Goal: Obtain resource: Obtain resource

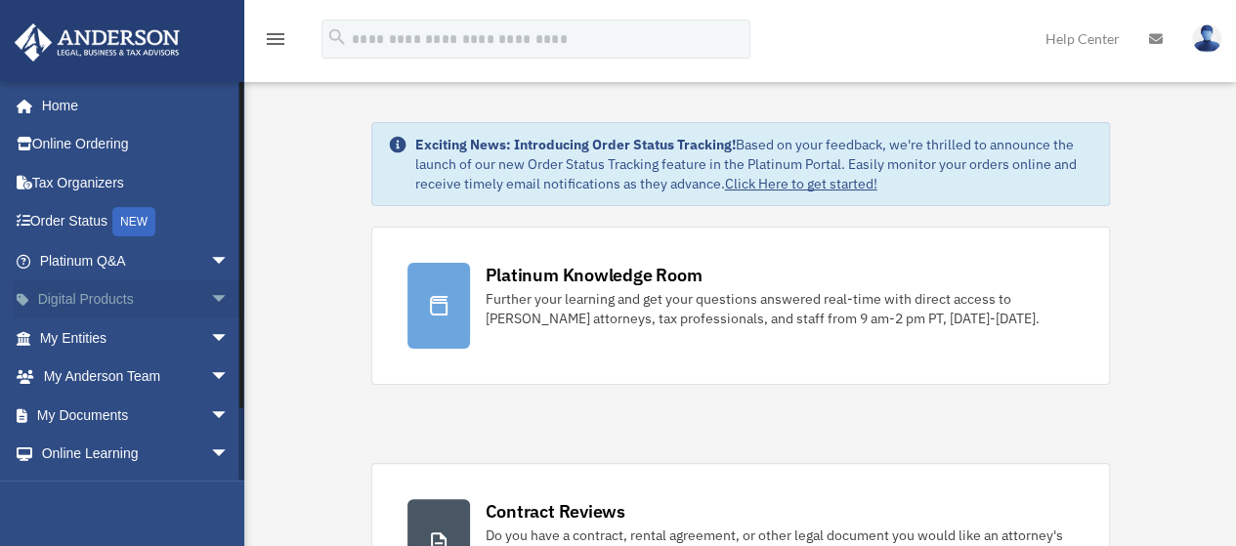
click at [210, 294] on span "arrow_drop_down" at bounding box center [229, 300] width 39 height 40
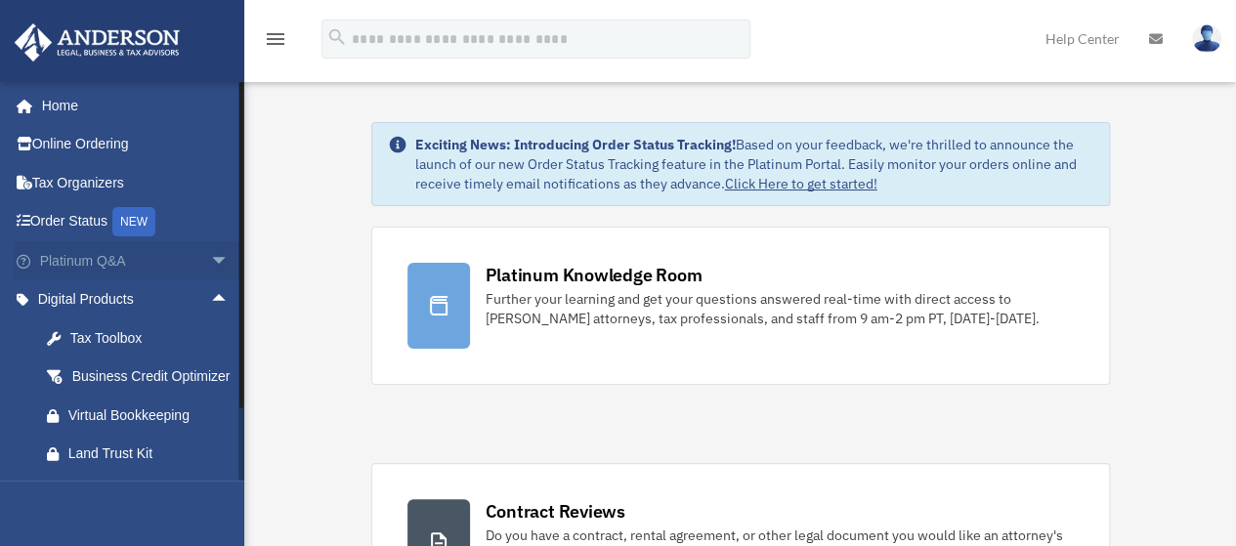
click at [210, 261] on span "arrow_drop_down" at bounding box center [229, 261] width 39 height 40
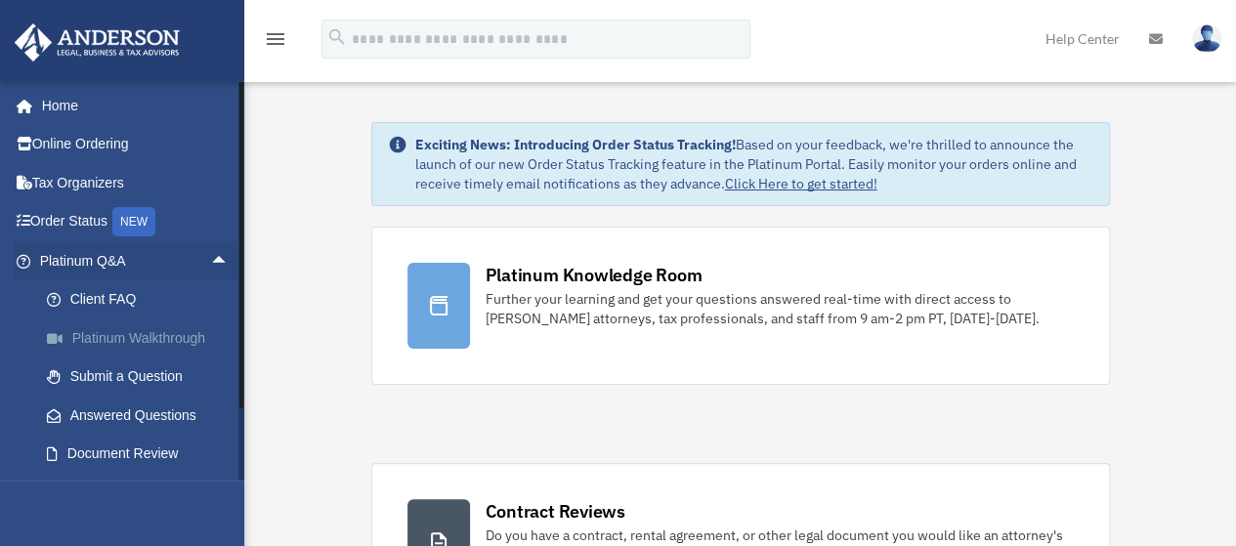
click at [186, 343] on link "Platinum Walkthrough" at bounding box center [143, 337] width 232 height 39
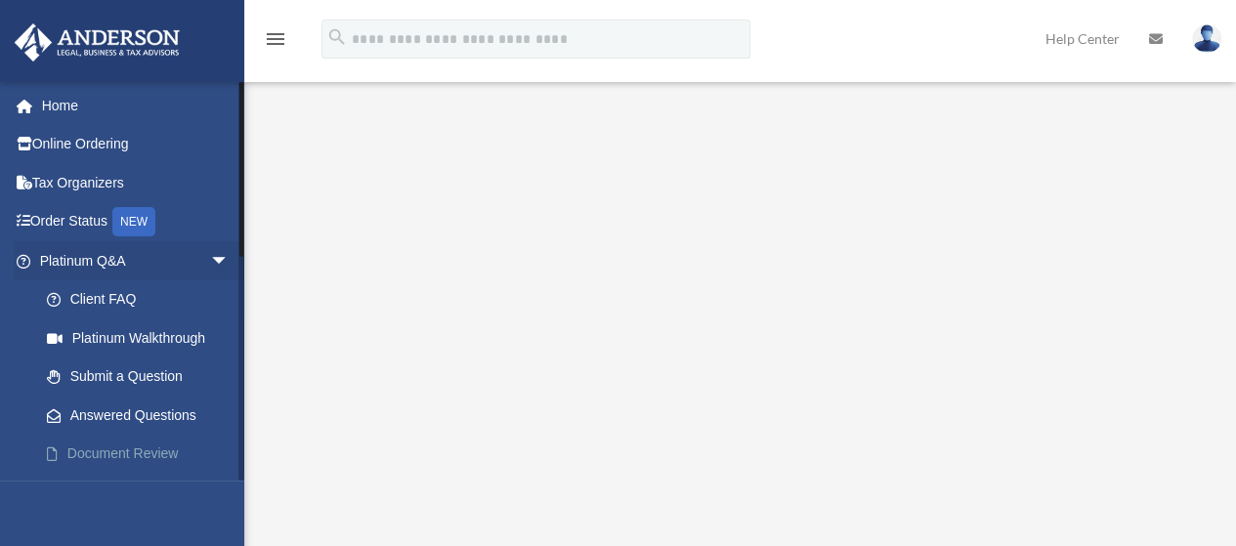
click at [122, 458] on link "Document Review" at bounding box center [143, 454] width 232 height 39
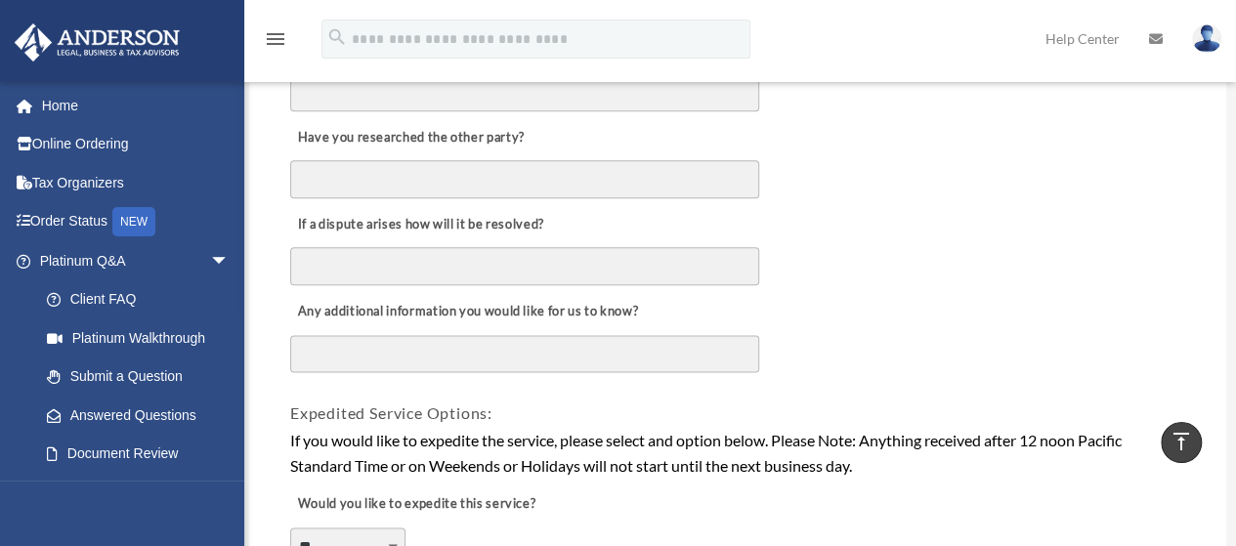
scroll to position [391, 0]
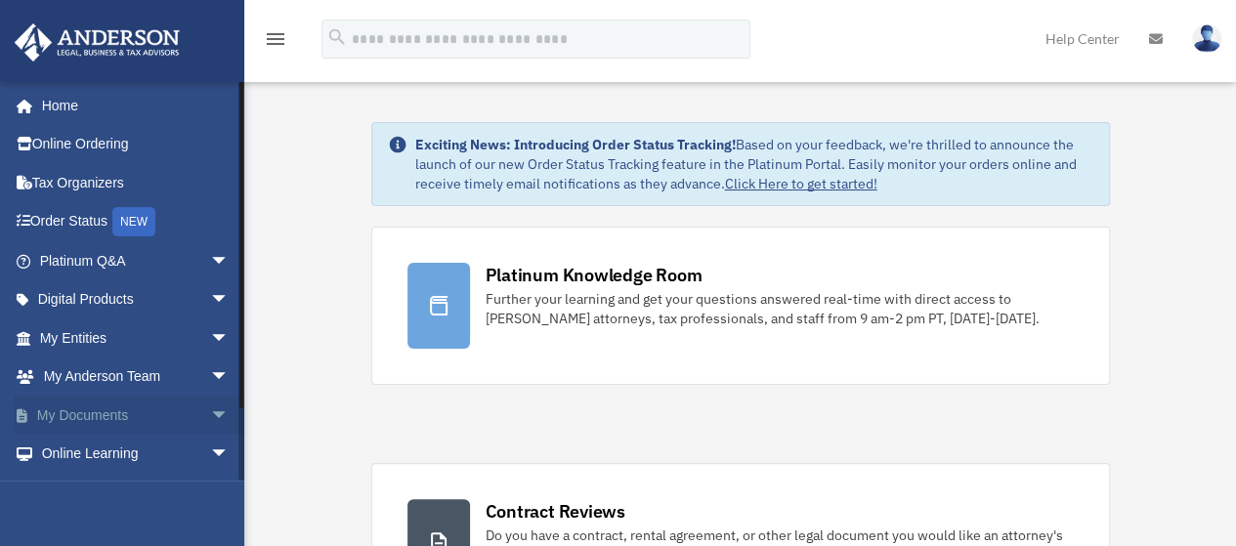
click at [210, 415] on span "arrow_drop_down" at bounding box center [229, 416] width 39 height 40
click at [80, 456] on link "Box" at bounding box center [143, 454] width 232 height 39
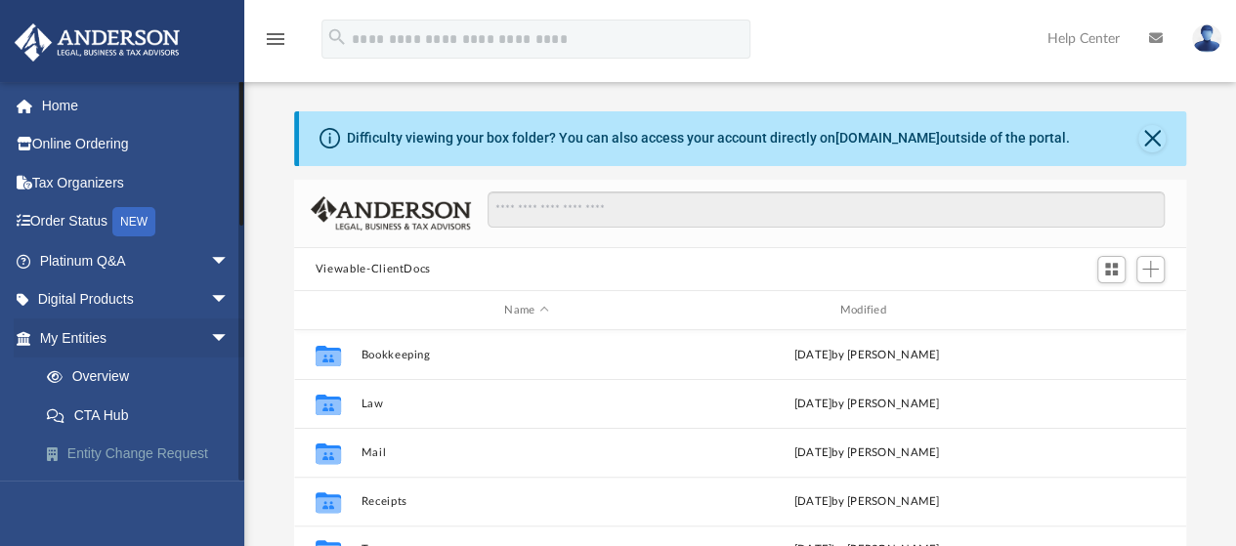
scroll to position [429, 877]
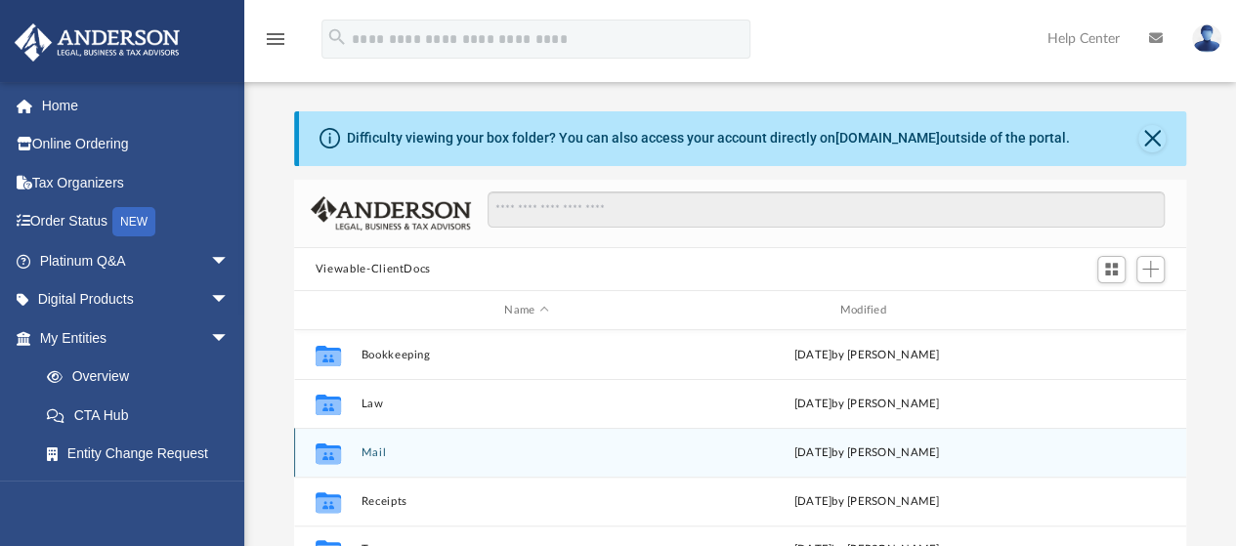
click at [438, 454] on button "Mail" at bounding box center [525, 452] width 331 height 13
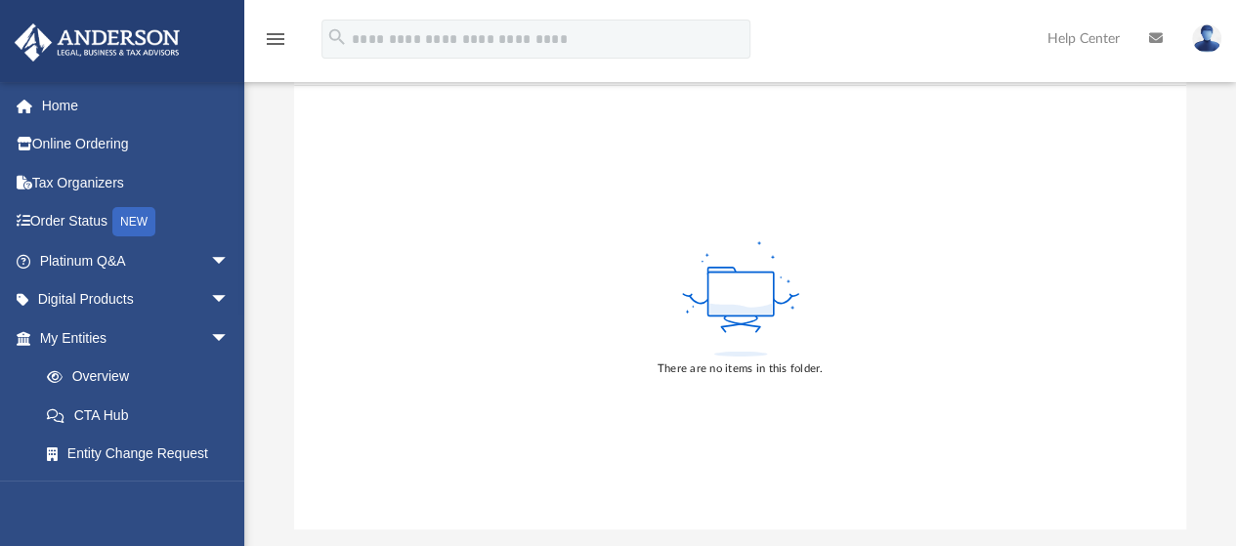
scroll to position [98, 0]
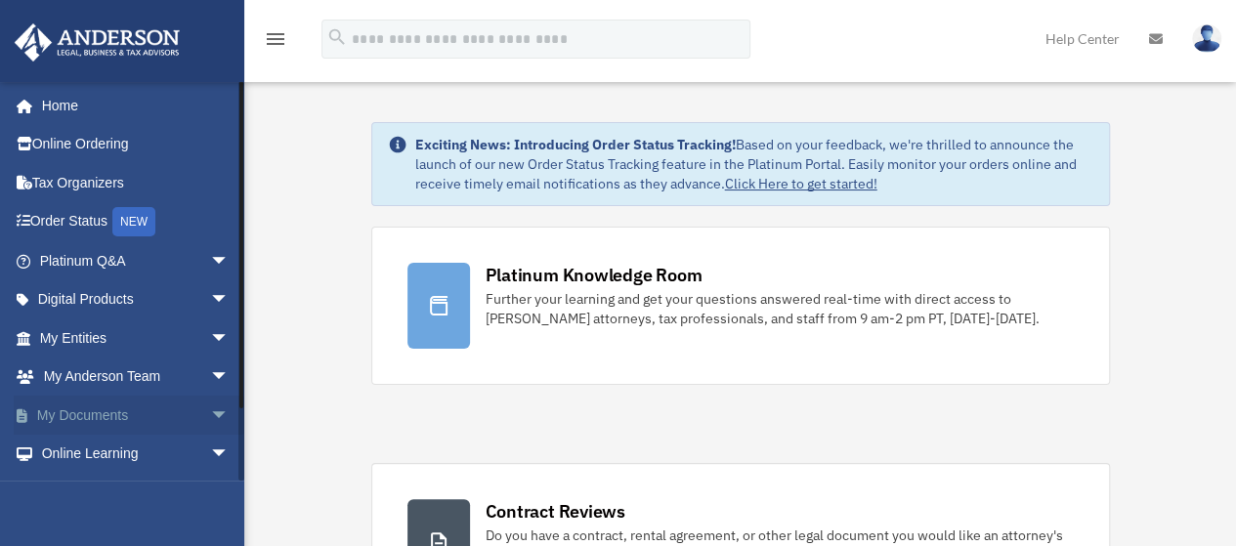
click at [210, 412] on span "arrow_drop_down" at bounding box center [229, 416] width 39 height 40
click at [87, 454] on link "Box" at bounding box center [143, 454] width 232 height 39
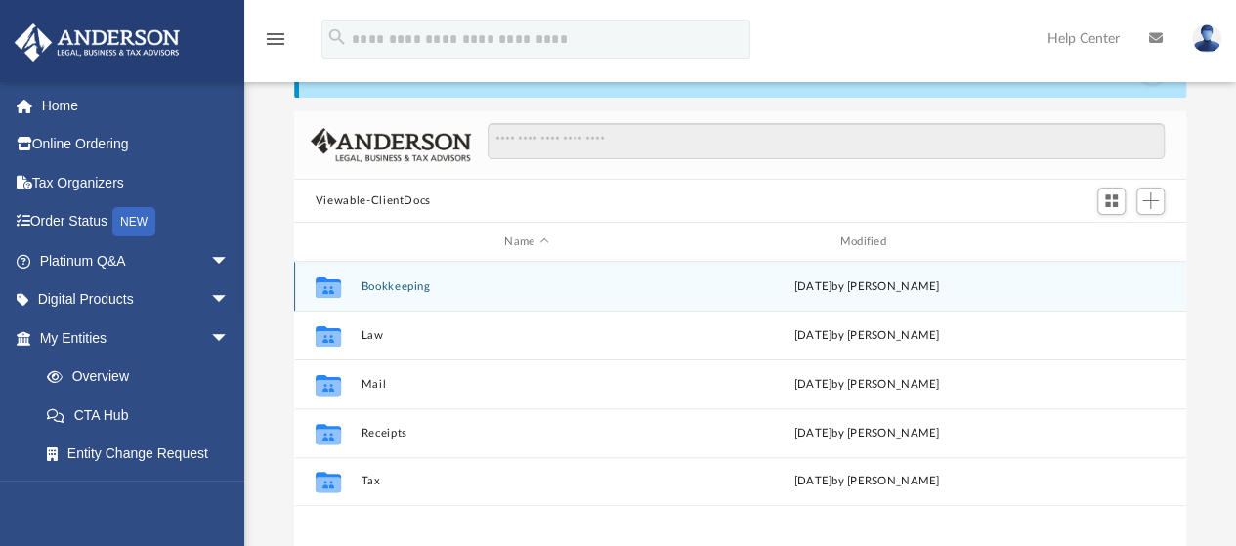
scroll to position [98, 0]
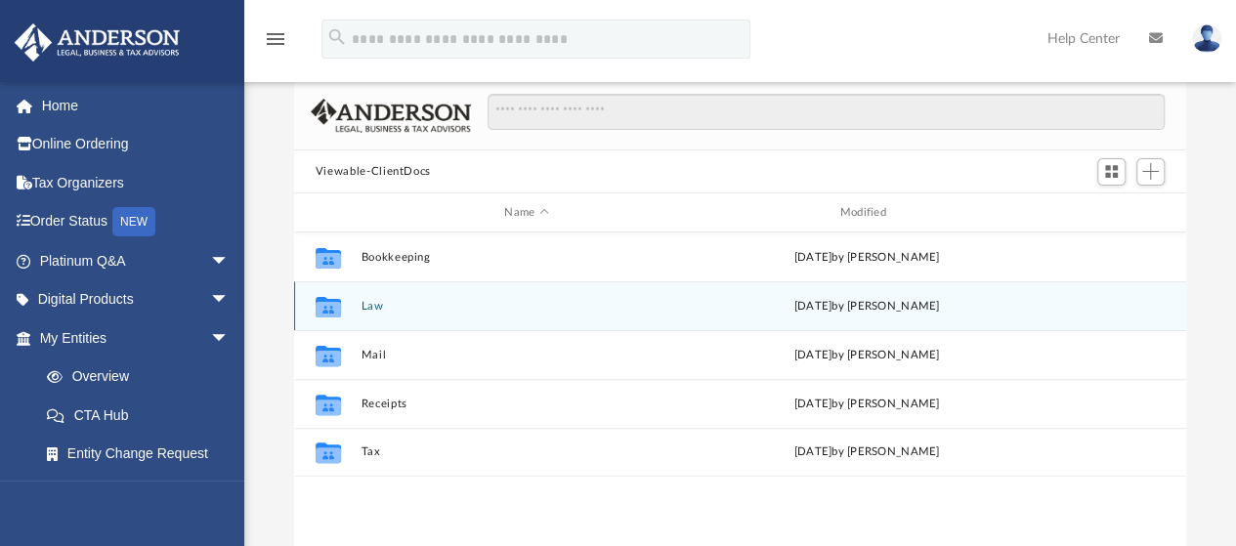
click at [376, 310] on button "Law" at bounding box center [525, 306] width 331 height 13
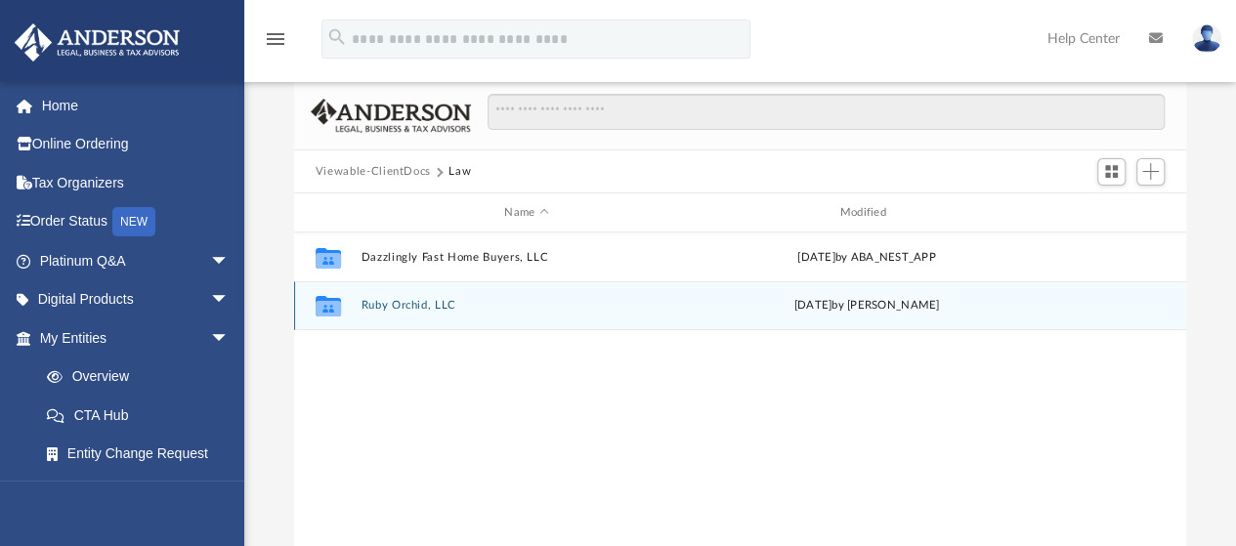
click at [376, 310] on button "Ruby Orchid, LLC" at bounding box center [525, 306] width 331 height 13
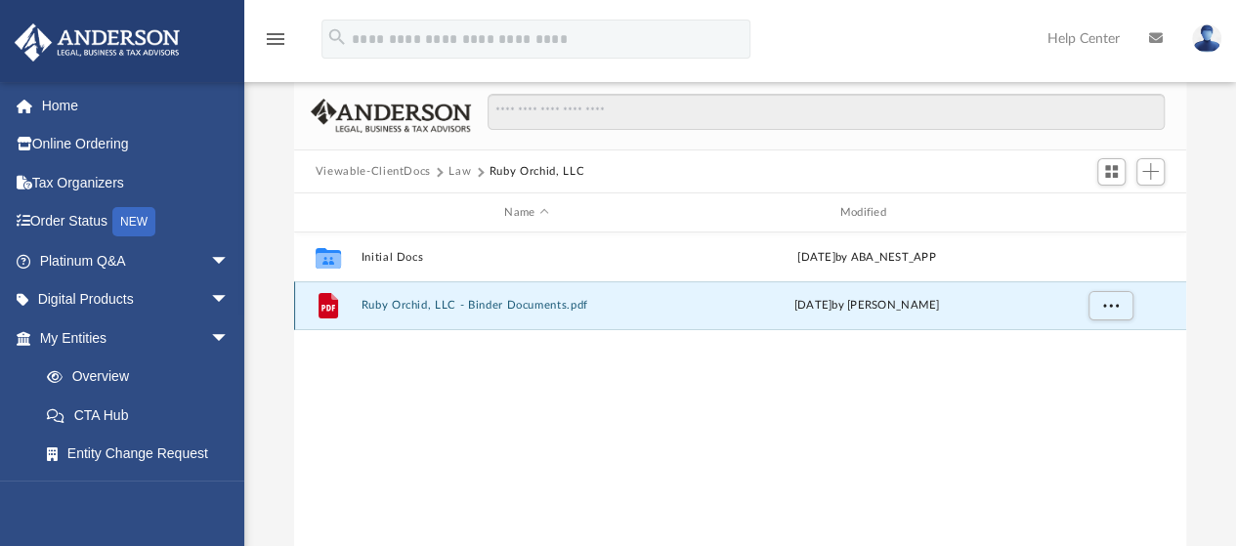
click at [479, 309] on button "Ruby Orchid, LLC - Binder Documents.pdf" at bounding box center [525, 306] width 331 height 13
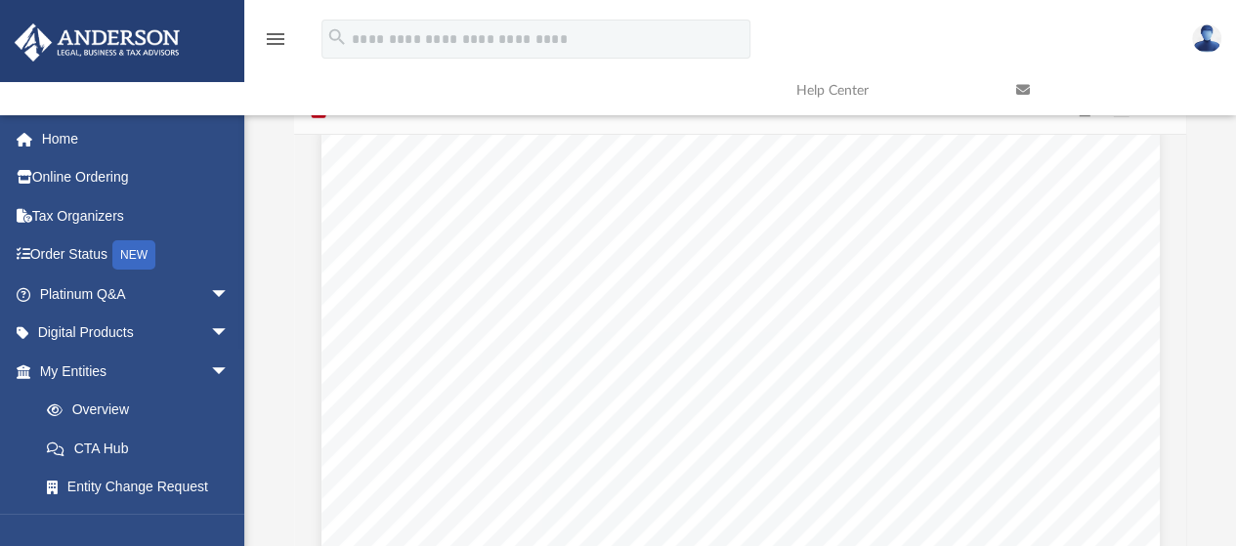
scroll to position [17876, 0]
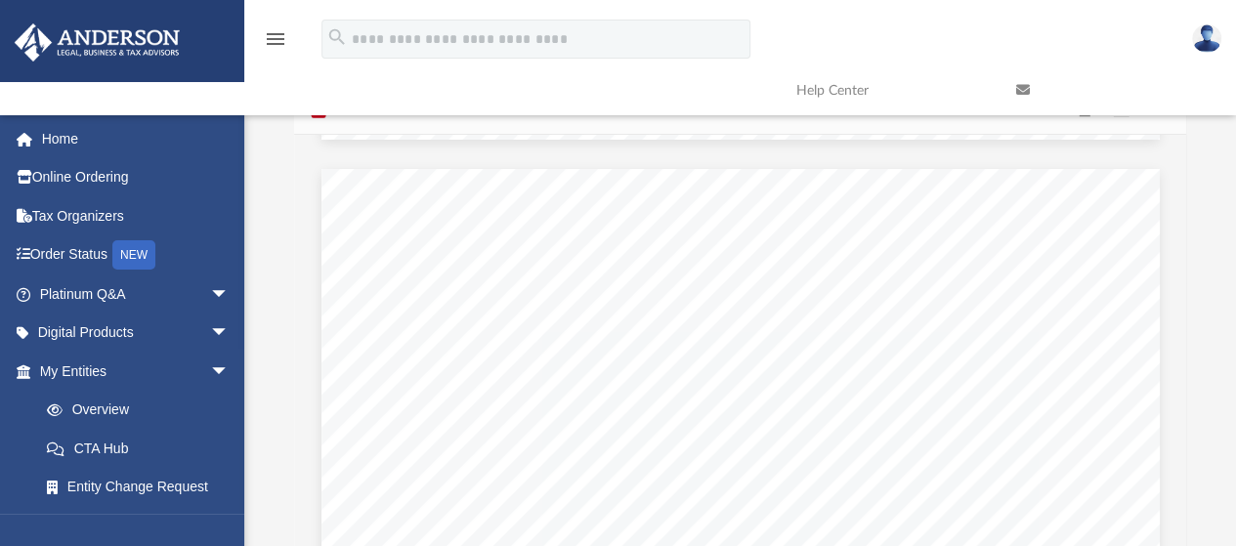
scroll to position [18950, 0]
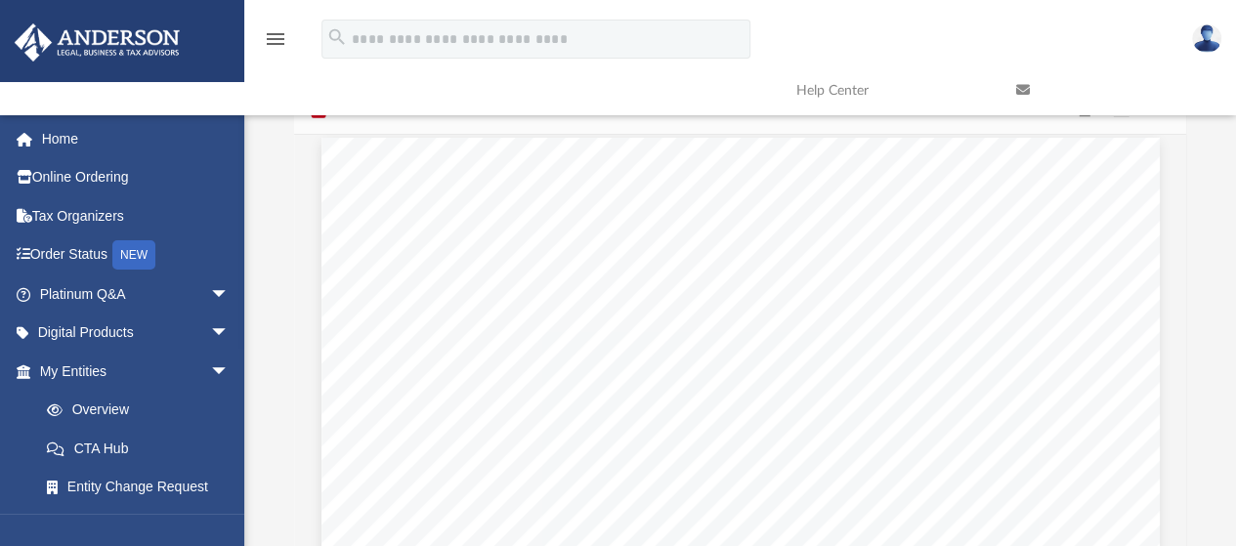
click at [689, 243] on span "Transferability of Membership Interest" at bounding box center [656, 246] width 276 height 17
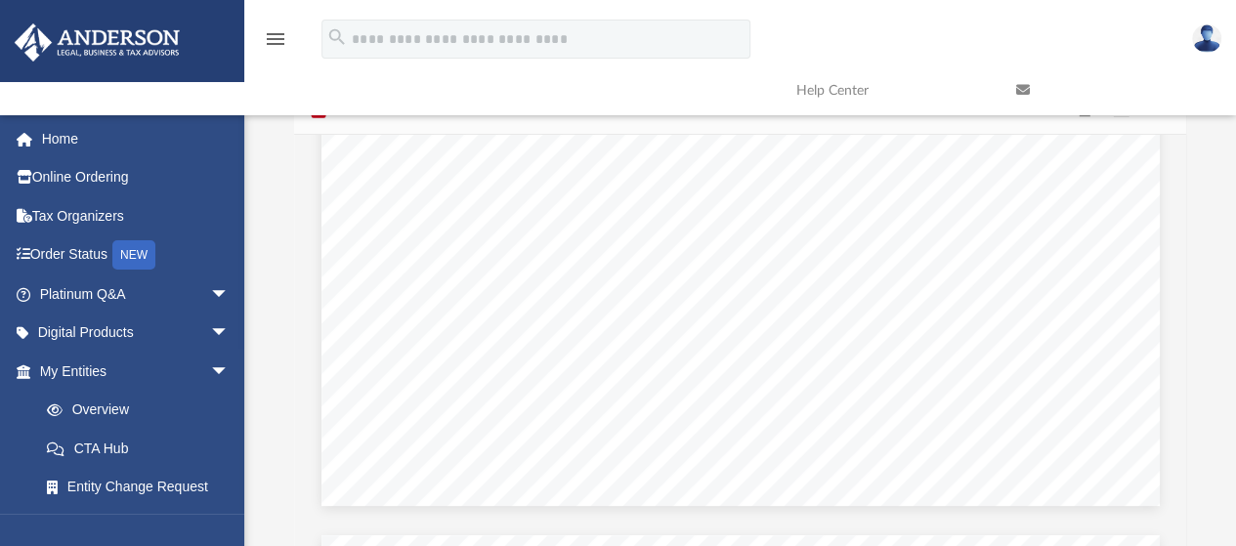
scroll to position [20807, 0]
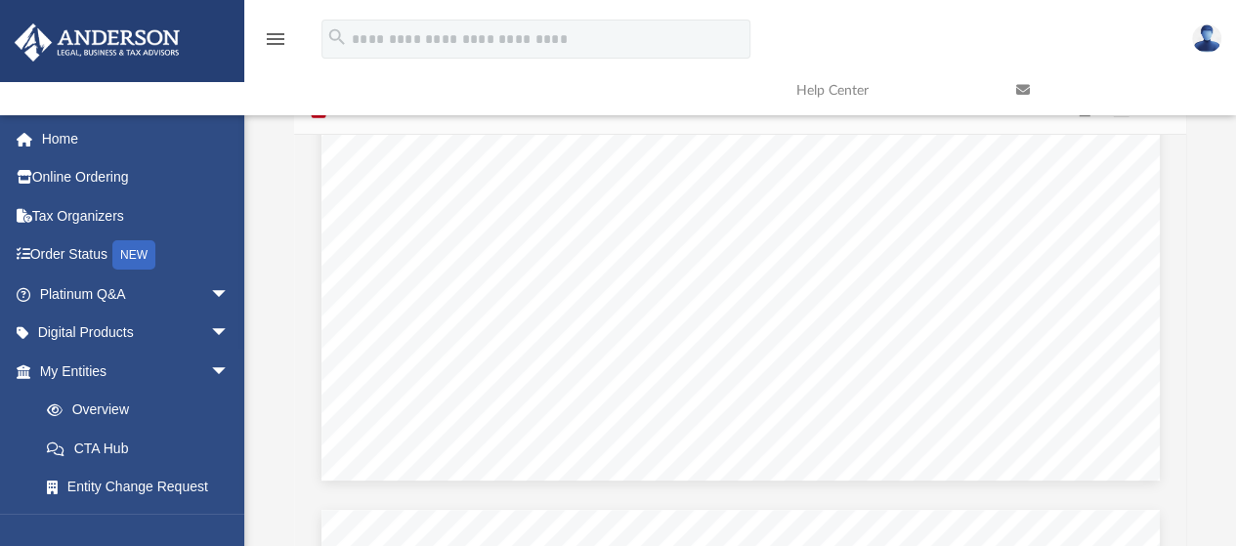
click at [850, 341] on span "approved by the unanimous consent of the Members, the Members must return their…" at bounding box center [739, 348] width 641 height 17
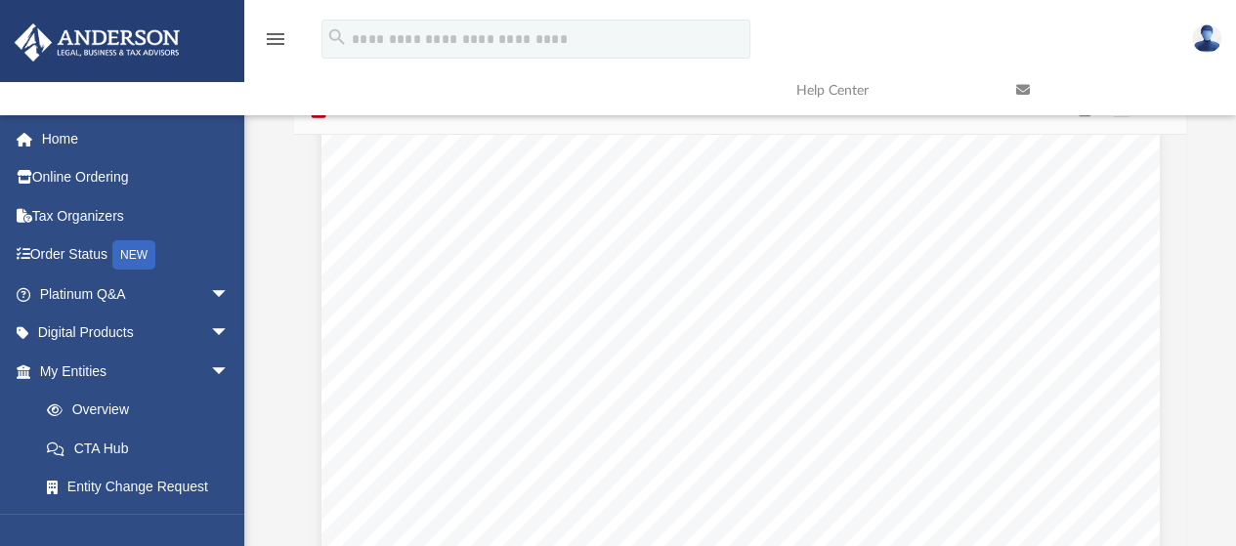
scroll to position [27254, 0]
drag, startPoint x: 168, startPoint y: 198, endPoint x: 634, endPoint y: 316, distance: 480.5
click at [659, 213] on div "Difficulty viewing your box folder? You can also access your account directly o…" at bounding box center [740, 328] width 992 height 624
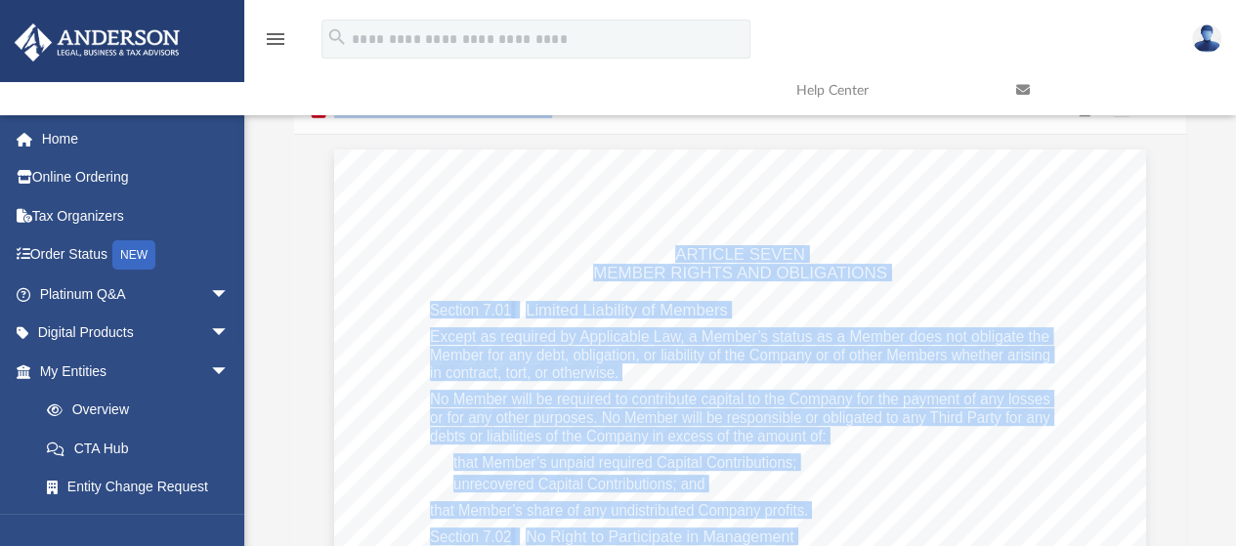
scroll to position [26737, 0]
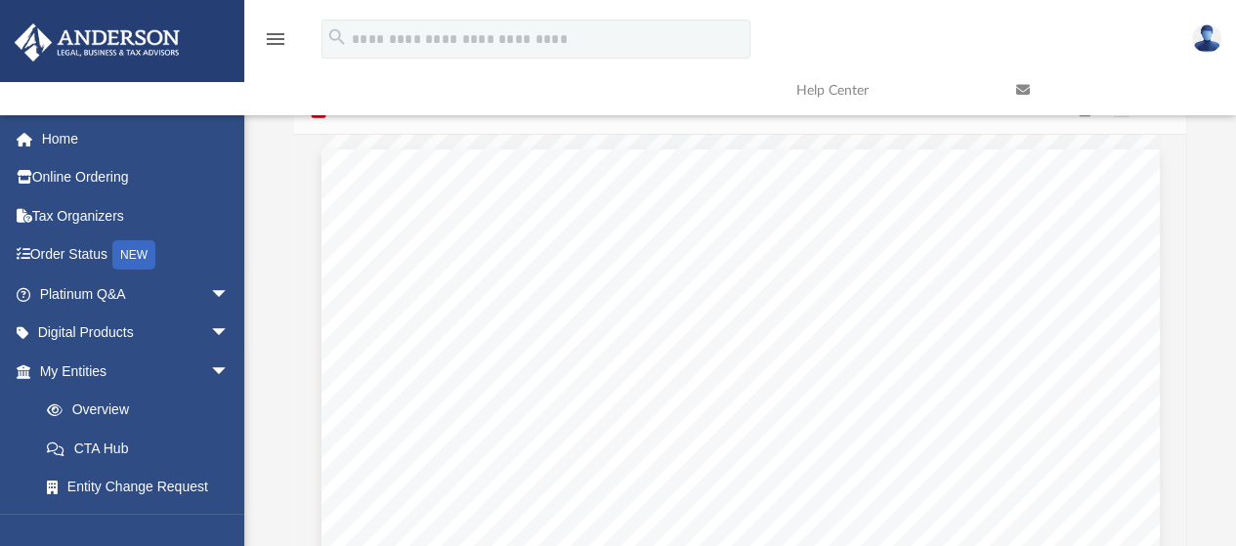
click at [1206, 248] on div "Difficulty viewing your box folder? You can also access your account directly o…" at bounding box center [740, 328] width 992 height 624
click at [797, 352] on span "debts or liabilities of the Company in excess of the amount of:" at bounding box center [623, 347] width 409 height 17
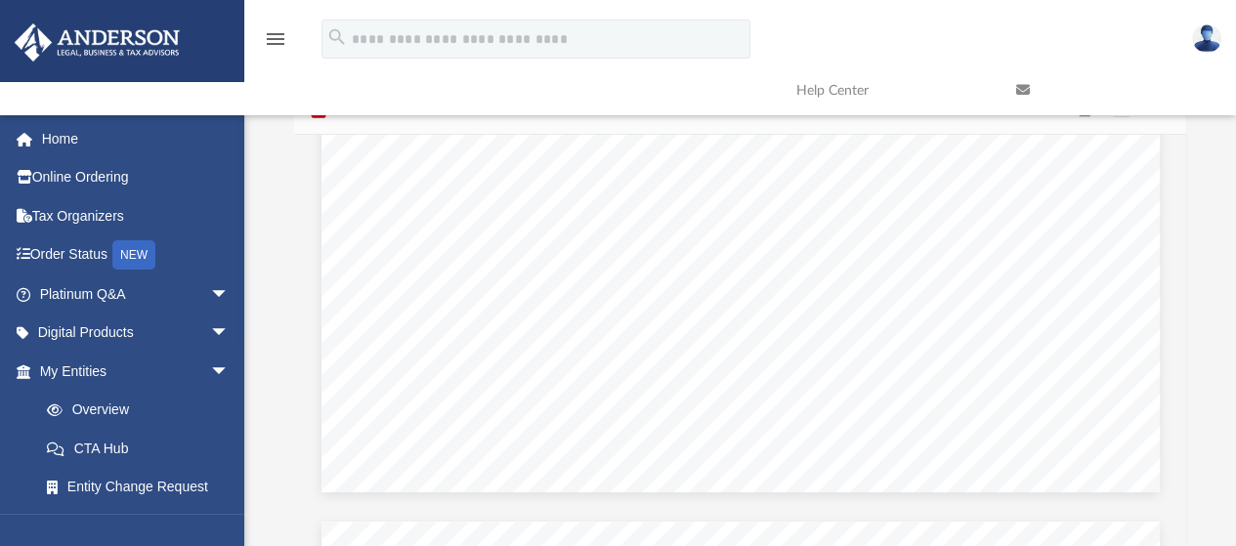
click at [1209, 44] on img at bounding box center [1206, 38] width 29 height 28
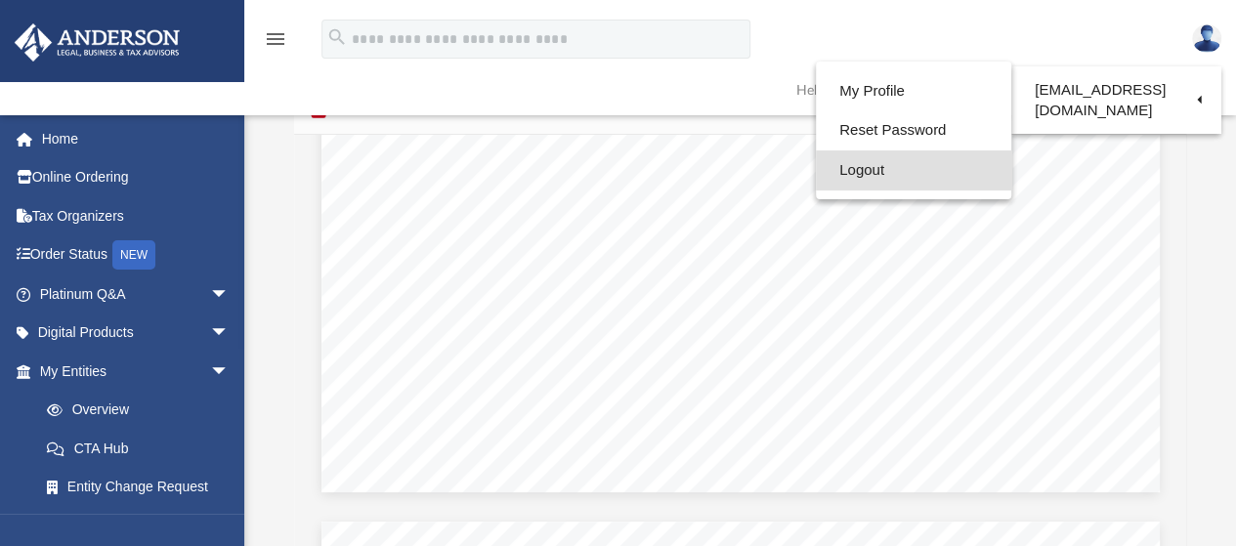
click at [881, 171] on link "Logout" at bounding box center [913, 170] width 195 height 40
